Goal: Task Accomplishment & Management: Manage account settings

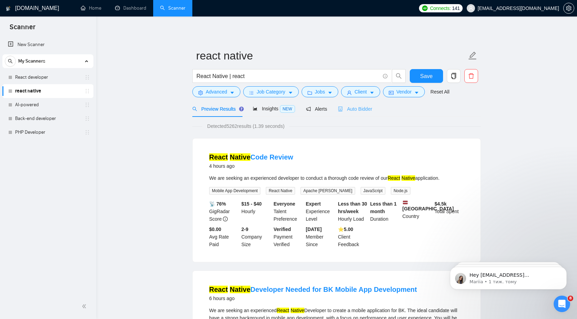
click at [355, 115] on div "Auto Bidder" at bounding box center [355, 109] width 34 height 16
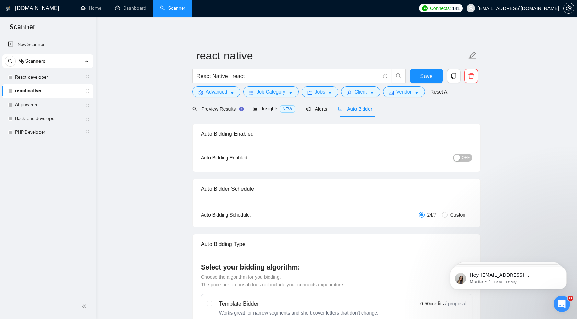
click at [464, 157] on span "OFF" at bounding box center [465, 158] width 8 height 8
click at [63, 78] on link "React developer" at bounding box center [47, 77] width 65 height 14
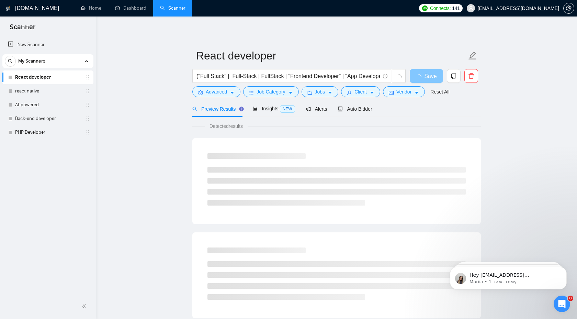
click at [423, 80] on button "Save" at bounding box center [426, 76] width 33 height 14
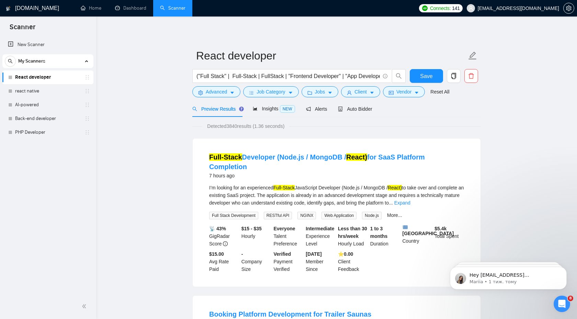
click at [75, 78] on link "React developer" at bounding box center [47, 77] width 65 height 14
click at [370, 115] on div "Auto Bidder" at bounding box center [355, 109] width 34 height 16
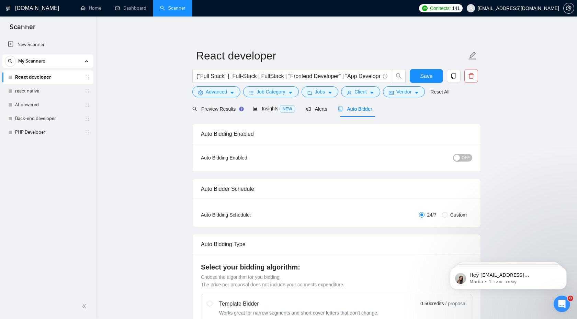
click at [460, 159] on button "OFF" at bounding box center [462, 158] width 19 height 8
click at [430, 77] on div "Reset all filters" at bounding box center [442, 79] width 37 height 12
click at [419, 73] on button "Save" at bounding box center [426, 76] width 33 height 14
click at [54, 96] on link "react native" at bounding box center [47, 91] width 65 height 14
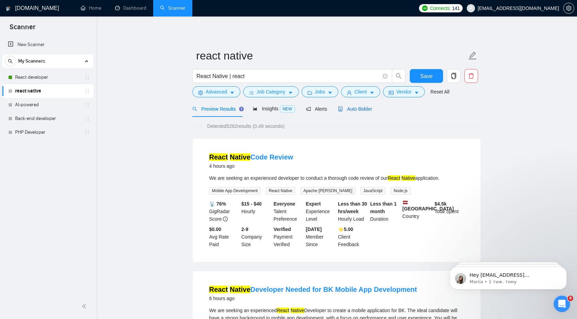
click at [372, 110] on span "Auto Bidder" at bounding box center [355, 108] width 34 height 5
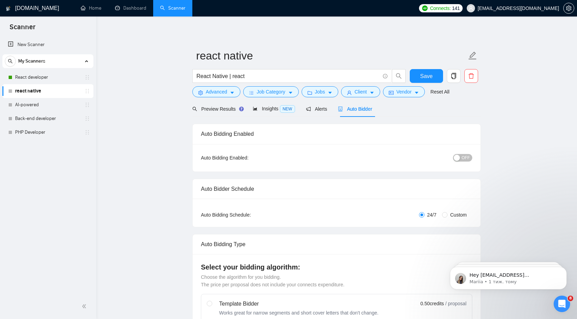
click at [460, 160] on button "OFF" at bounding box center [462, 158] width 19 height 8
click at [427, 79] on span "Save" at bounding box center [426, 76] width 12 height 9
click at [46, 136] on link "PHP Developer" at bounding box center [47, 132] width 65 height 14
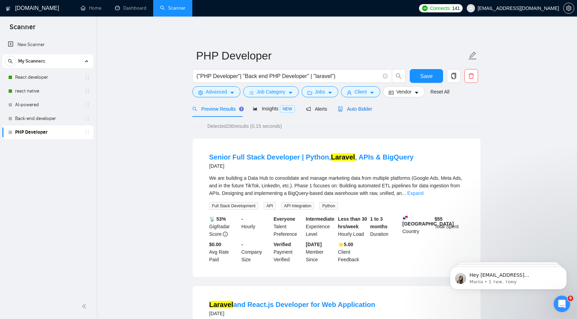
click at [368, 111] on span "Auto Bidder" at bounding box center [355, 108] width 34 height 5
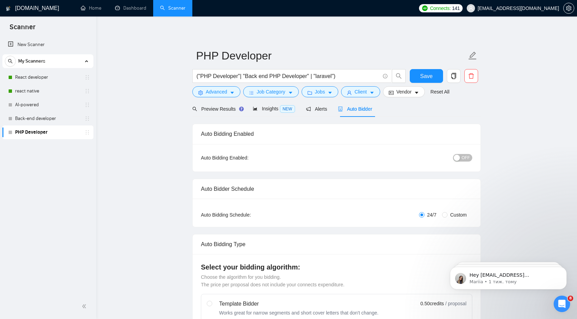
click at [464, 158] on span "OFF" at bounding box center [465, 158] width 8 height 8
click at [429, 77] on span "Save" at bounding box center [426, 76] width 12 height 9
